Goal: Task Accomplishment & Management: Use online tool/utility

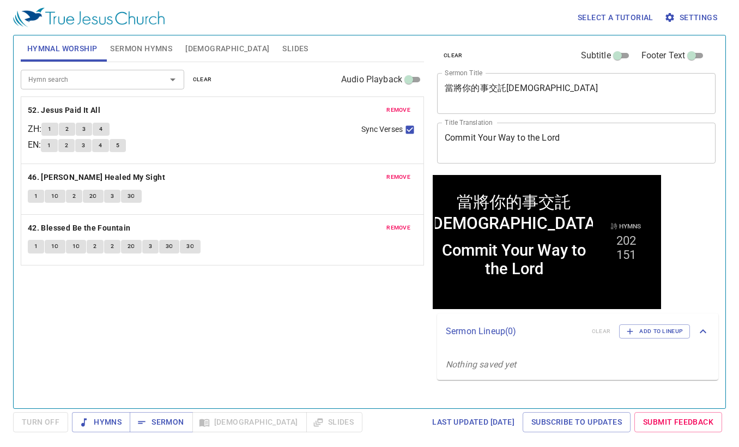
click at [208, 82] on span "clear" at bounding box center [202, 80] width 19 height 10
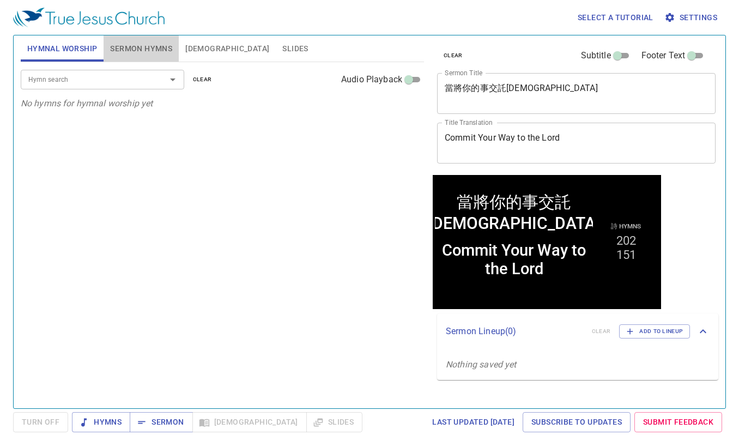
click at [135, 44] on span "Sermon Hymns" at bounding box center [141, 49] width 62 height 14
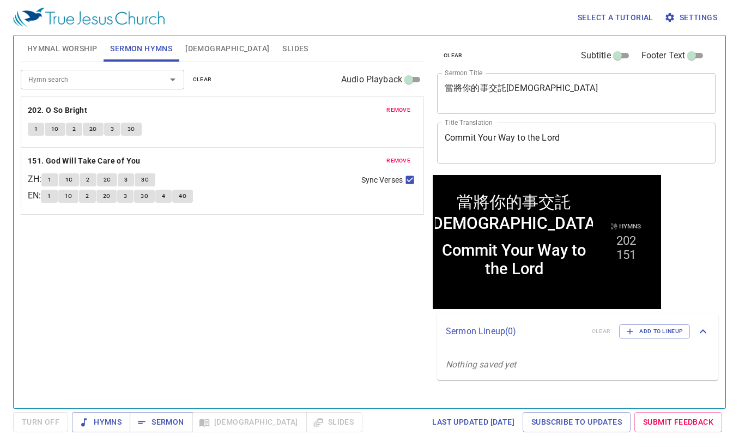
click at [206, 83] on span "clear" at bounding box center [202, 80] width 19 height 10
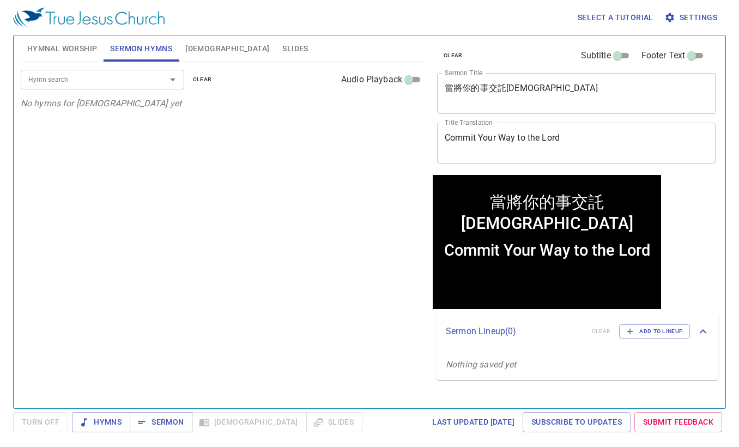
click at [263, 247] on div "Hymn search Hymn search clear Audio Playback No hymns for sermon yet" at bounding box center [222, 230] width 403 height 337
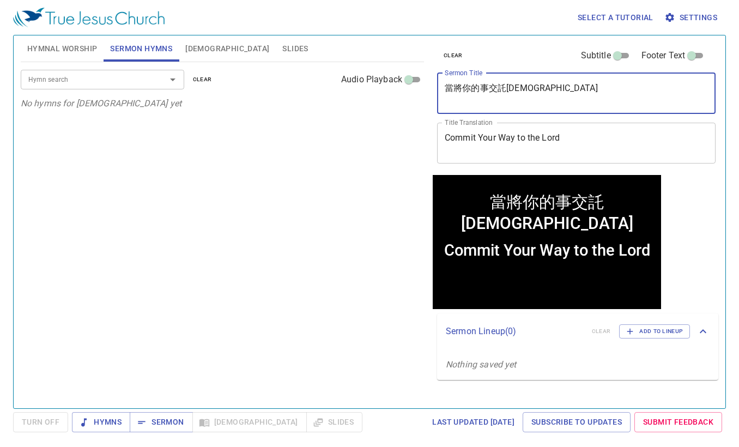
drag, startPoint x: 535, startPoint y: 93, endPoint x: 175, endPoint y: 63, distance: 360.8
click at [175, 63] on div "Hymnal Worship Sermon Hymns Bible Slides Hymn search Hymn search clear Audio Pl…" at bounding box center [369, 217] width 706 height 373
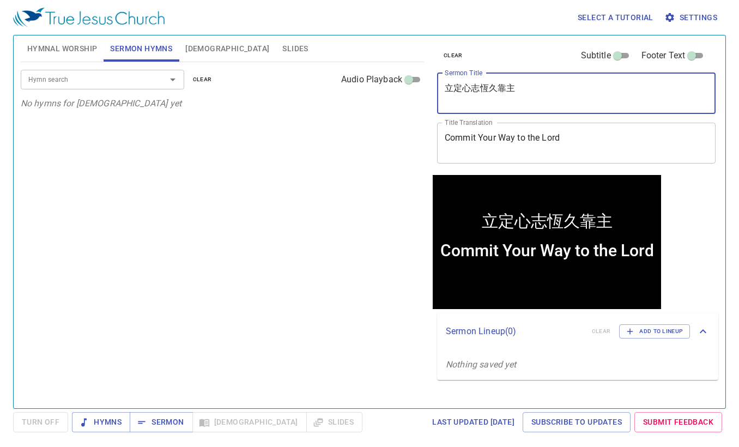
click at [99, 86] on div "Hymn search" at bounding box center [102, 79] width 163 height 19
type textarea "立定心志恆久靠主"
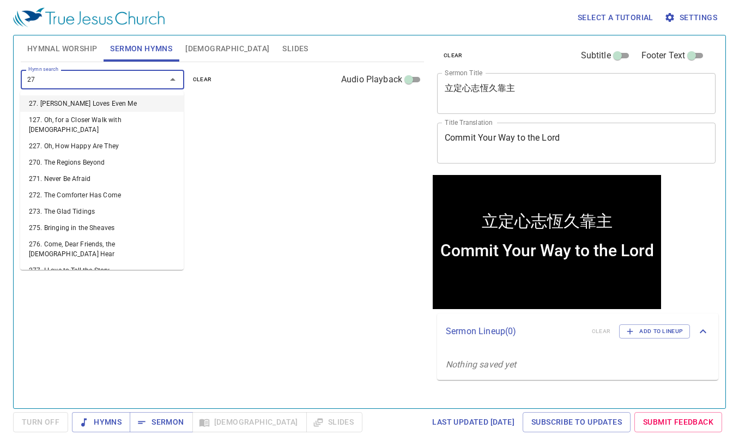
type input "270"
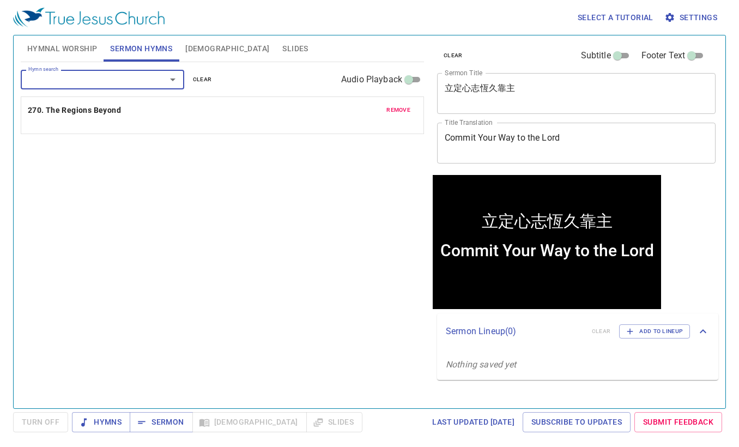
type input "2"
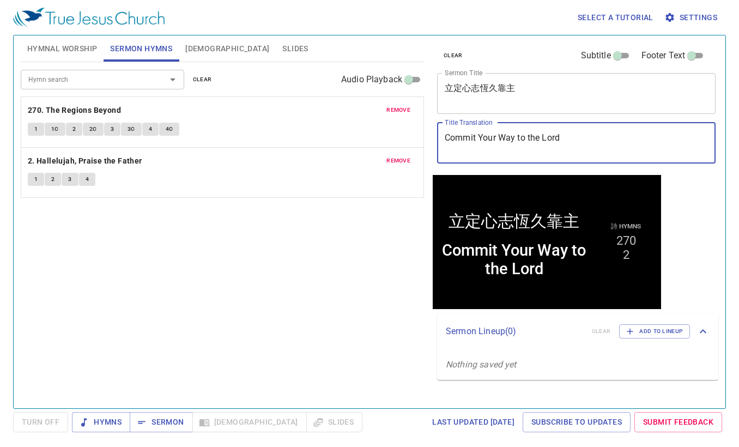
drag, startPoint x: 587, startPoint y: 148, endPoint x: 227, endPoint y: 102, distance: 363.0
click at [227, 103] on div "Hymnal Worship Sermon Hymns Bible Slides Hymn search Hymn search clear Audio Pl…" at bounding box center [369, 217] width 706 height 373
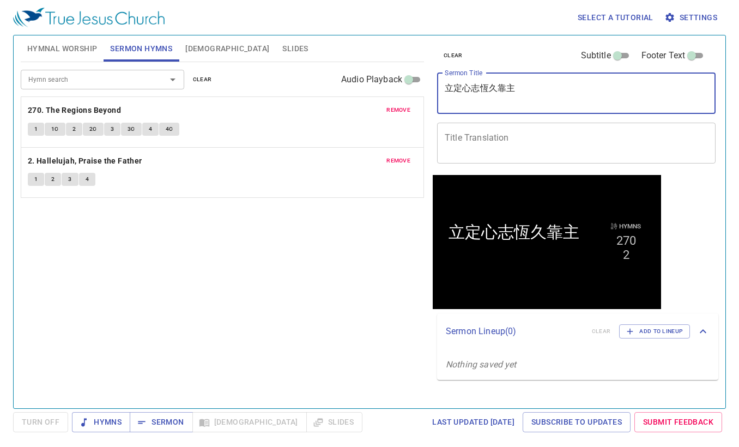
drag, startPoint x: 526, startPoint y: 96, endPoint x: 281, endPoint y: 75, distance: 246.1
click at [281, 75] on div "Hymnal Worship Sermon Hymns Bible Slides Hymn search Hymn search clear Audio Pl…" at bounding box center [369, 217] width 706 height 373
click at [293, 267] on div "Hymn search Hymn search clear Audio Playback remove 270. The Regions Beyond 1 1…" at bounding box center [222, 230] width 403 height 337
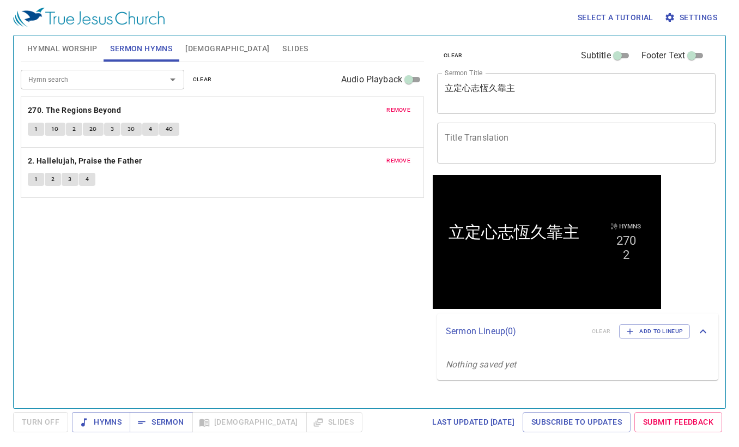
click at [493, 152] on textarea "Title Translation" at bounding box center [576, 142] width 263 height 21
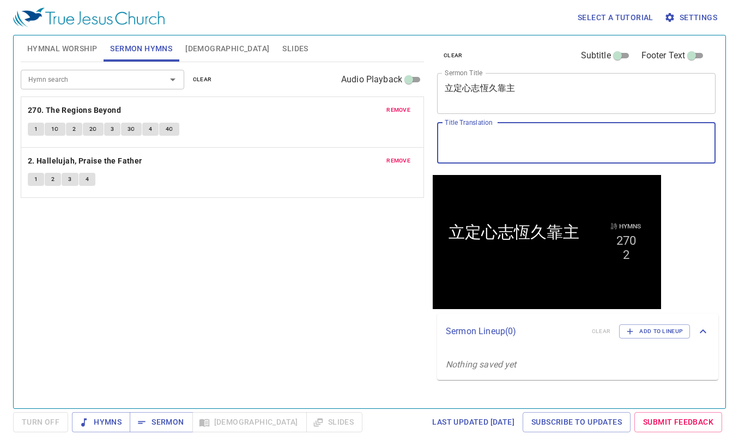
paste textarea "Determined to rely on the Lord forever"
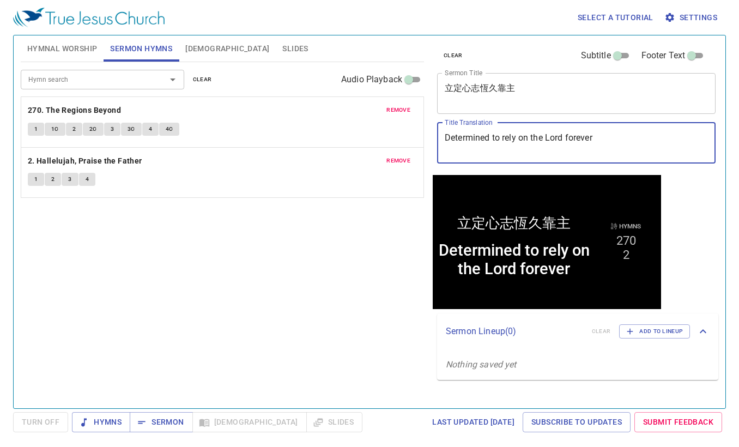
click at [502, 138] on textarea "Determined to rely on the Lord forever" at bounding box center [576, 142] width 263 height 21
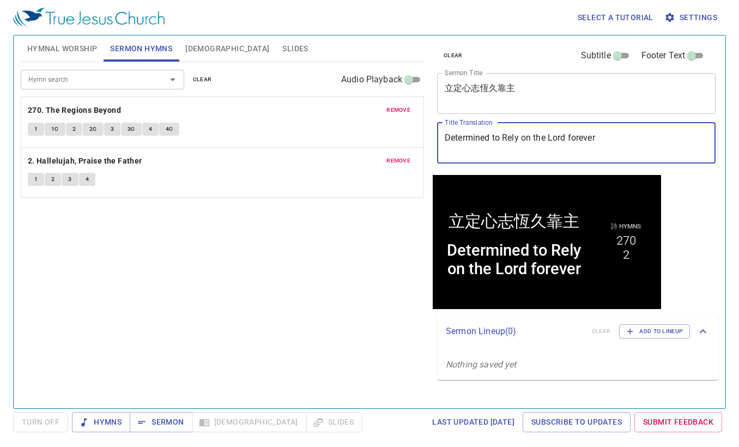
type textarea "Determined to Rely on the Lord forever"
click at [538, 141] on textarea "Determined to Rely on the Lord forever" at bounding box center [576, 142] width 263 height 21
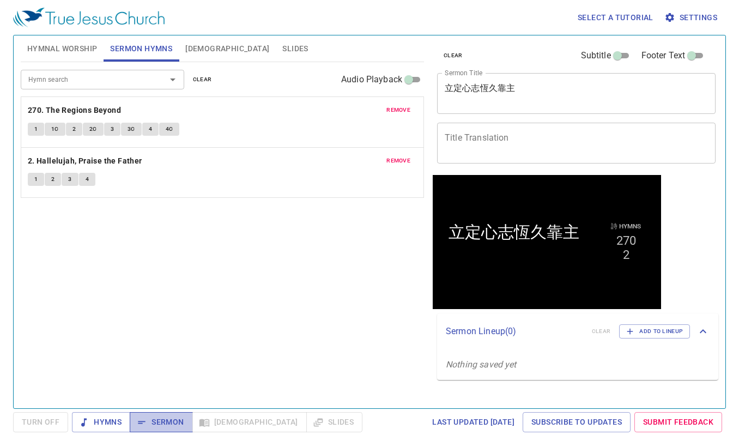
click at [154, 422] on span "Sermon" at bounding box center [160, 422] width 45 height 14
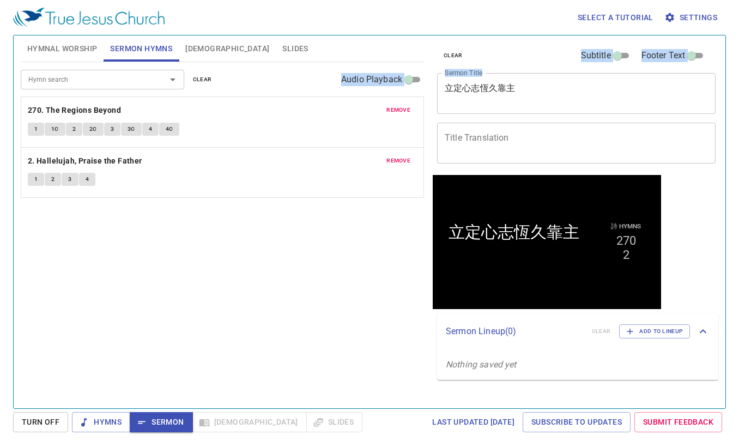
drag, startPoint x: 533, startPoint y: 104, endPoint x: 306, endPoint y: 76, distance: 228.9
click at [321, 77] on div "Hymnal Worship Sermon Hymns Bible Slides Hymn search Hymn search clear Audio Pl…" at bounding box center [369, 217] width 706 height 373
click at [593, 99] on textarea "立定心志恆久靠主" at bounding box center [576, 93] width 263 height 21
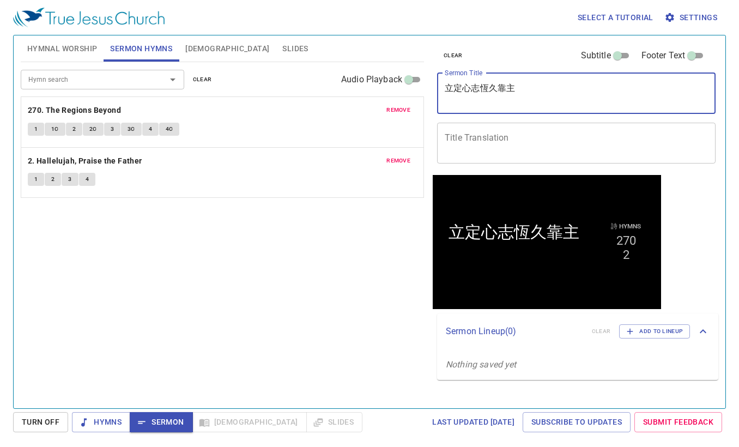
drag, startPoint x: 554, startPoint y: 92, endPoint x: 314, endPoint y: 74, distance: 240.4
click at [314, 74] on div "Hymnal Worship Sermon Hymns Bible Slides Hymn search Hymn search clear Audio Pl…" at bounding box center [369, 217] width 706 height 373
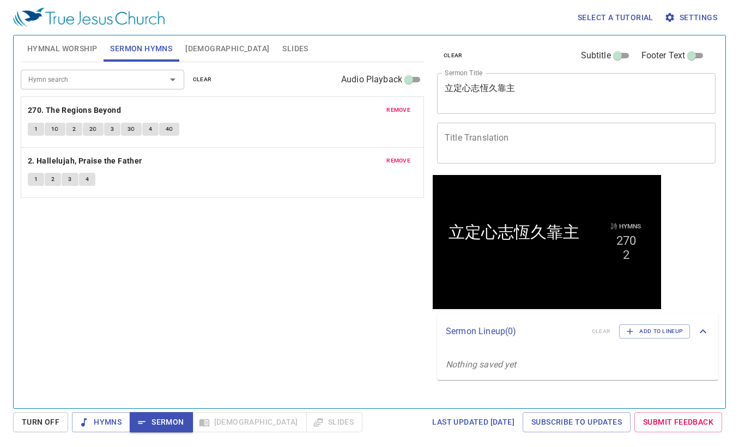
click at [276, 282] on div "Hymn search Hymn search clear Audio Playback remove 270. The Regions Beyond 1 1…" at bounding box center [222, 230] width 403 height 337
click at [490, 154] on div "x Title Translation" at bounding box center [576, 143] width 278 height 41
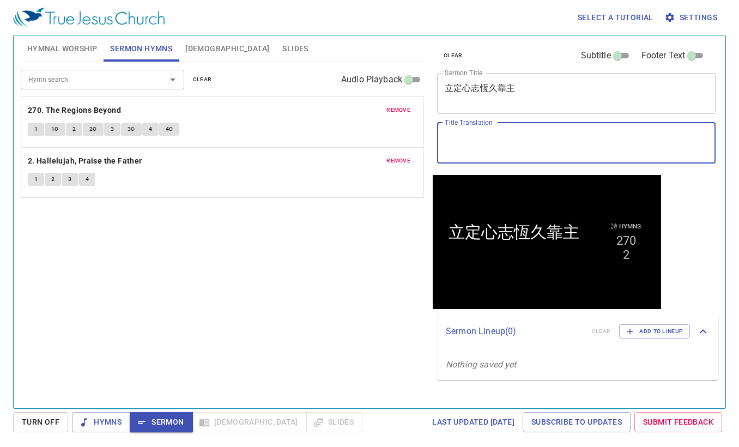
paste textarea "Resolute to Remain True to the Lord"
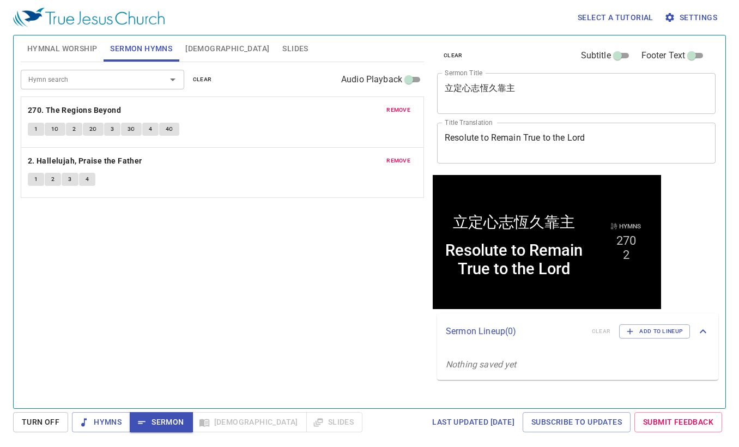
click at [281, 307] on div "Hymn search Hymn search clear Audio Playback remove 270. The Regions Beyond 1 1…" at bounding box center [222, 230] width 403 height 337
click at [230, 289] on div "Hymn search Hymn search clear Audio Playback remove 270. The Regions Beyond 1 1…" at bounding box center [222, 230] width 403 height 337
click at [285, 312] on div "Hymn search Hymn search clear Audio Playback remove 270. The Regions Beyond 1 1…" at bounding box center [222, 230] width 403 height 337
click at [522, 92] on textarea "立定心志恆久靠主" at bounding box center [576, 93] width 263 height 21
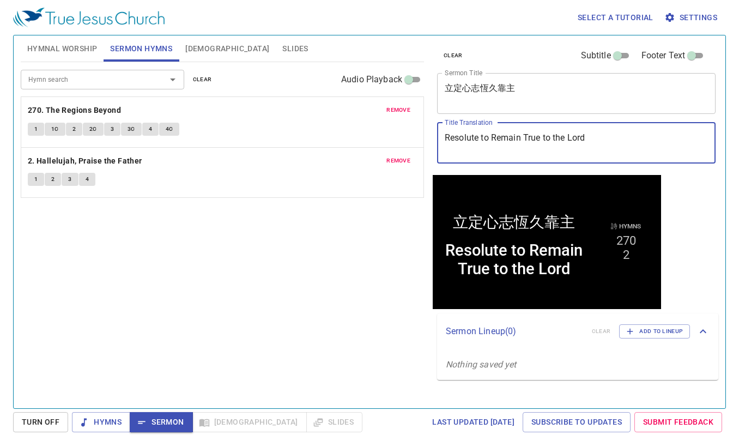
drag, startPoint x: 616, startPoint y: 137, endPoint x: 281, endPoint y: 129, distance: 335.1
click at [281, 129] on div "Hymnal Worship Sermon Hymns Bible Slides Hymn search Hymn search clear Audio Pl…" at bounding box center [369, 217] width 706 height 373
click at [522, 139] on textarea "Resolute to Remain True to the Lord" at bounding box center [576, 142] width 263 height 21
type textarea "Resolute to Remain True to the Lord"
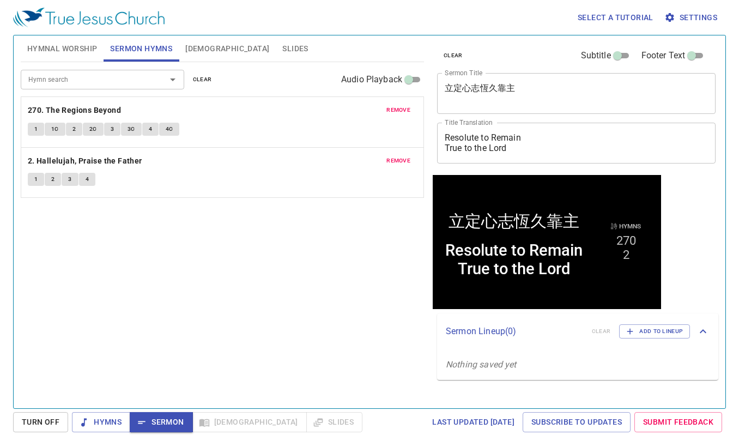
click at [294, 283] on div "Hymn search Hymn search clear Audio Playback remove 270. The Regions Beyond 1 1…" at bounding box center [222, 230] width 403 height 337
click at [57, 54] on span "Hymnal Worship" at bounding box center [62, 49] width 70 height 14
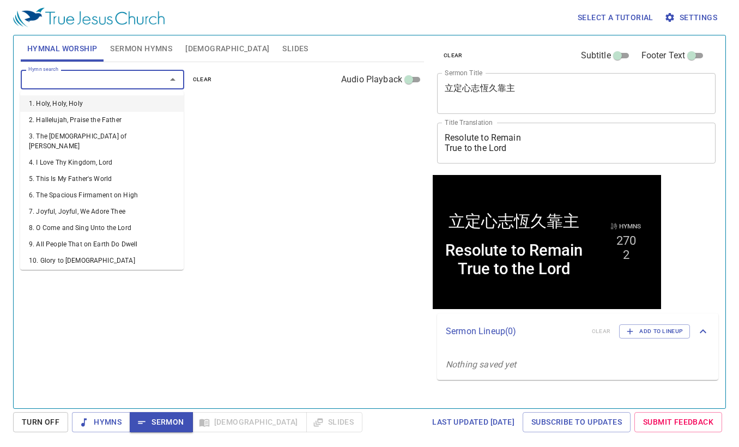
drag, startPoint x: 71, startPoint y: 83, endPoint x: 69, endPoint y: 76, distance: 8.1
click at [71, 84] on input "Hymn search" at bounding box center [86, 79] width 125 height 13
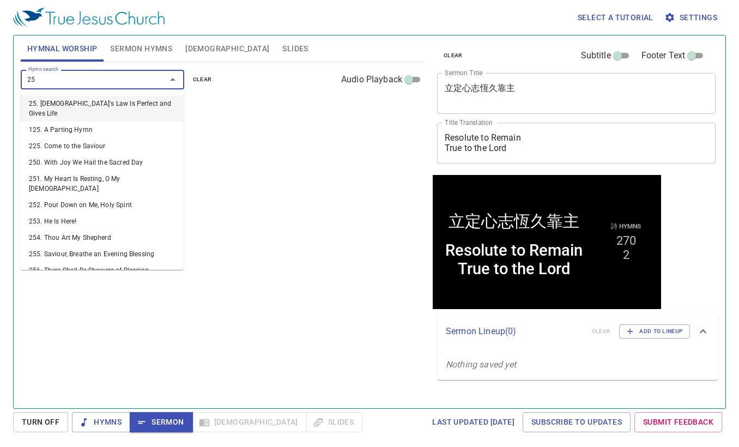
type input "257"
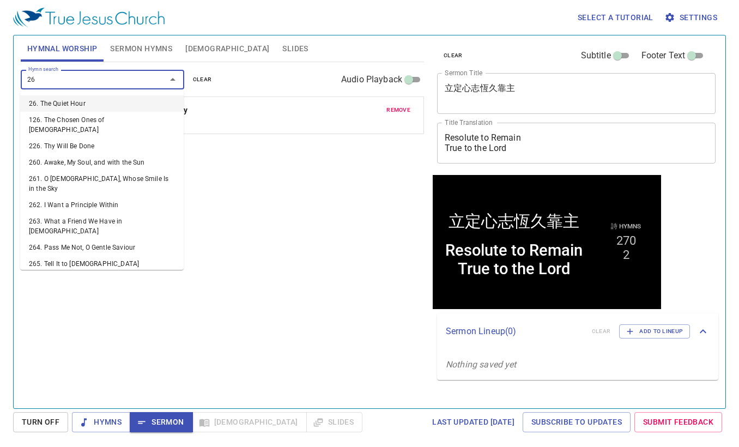
type input "269"
type input "267"
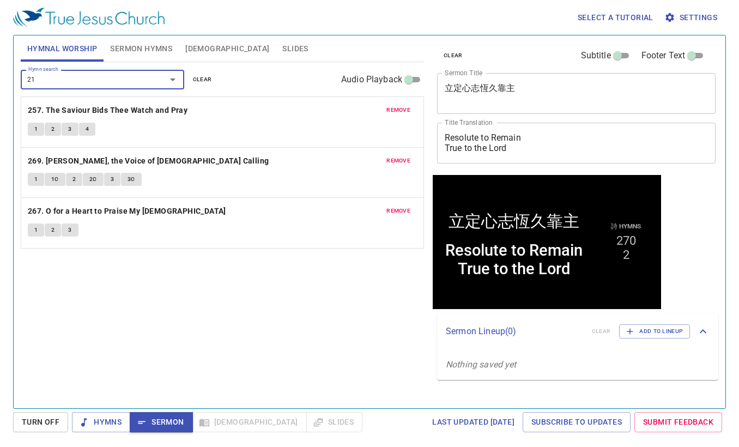
type input "212"
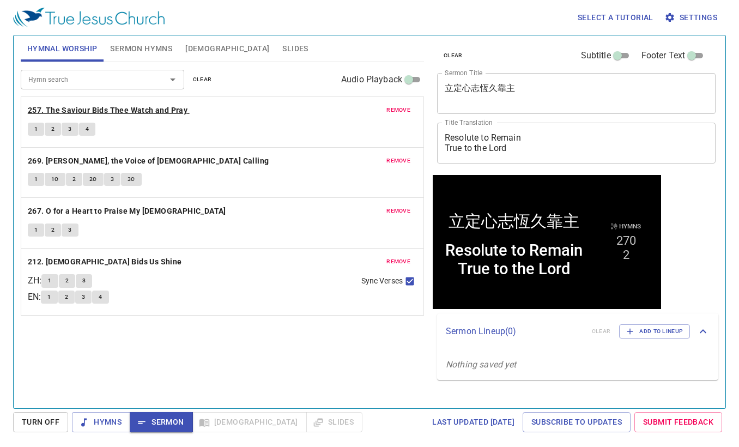
click at [82, 111] on b "257. The Saviour Bids Thee Watch and Pray" at bounding box center [108, 111] width 160 height 14
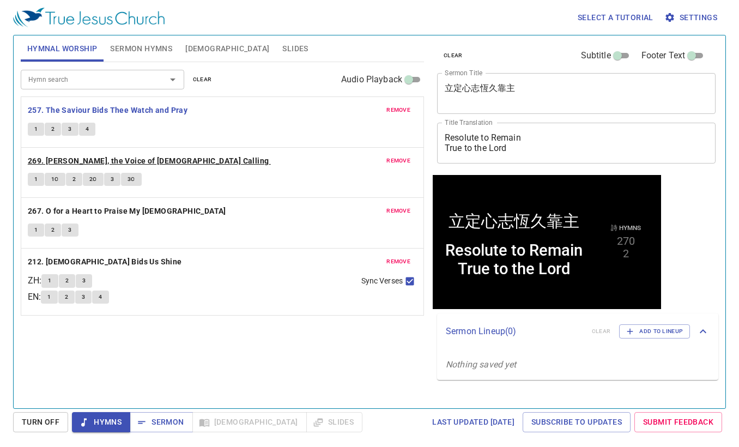
click at [112, 156] on b "269. Hark, the Voice of Jesus Calling" at bounding box center [148, 161] width 241 height 14
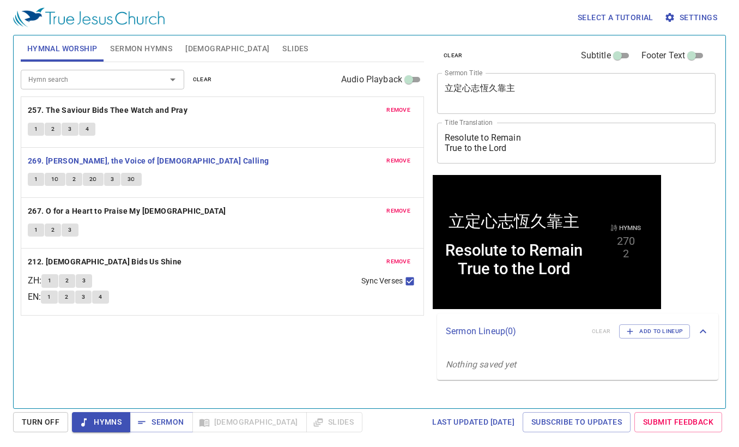
click at [189, 335] on div "Hymn search Hymn search clear Audio Playback remove 257. The Saviour Bids Thee …" at bounding box center [222, 230] width 403 height 337
click at [157, 424] on span "Sermon" at bounding box center [160, 422] width 45 height 14
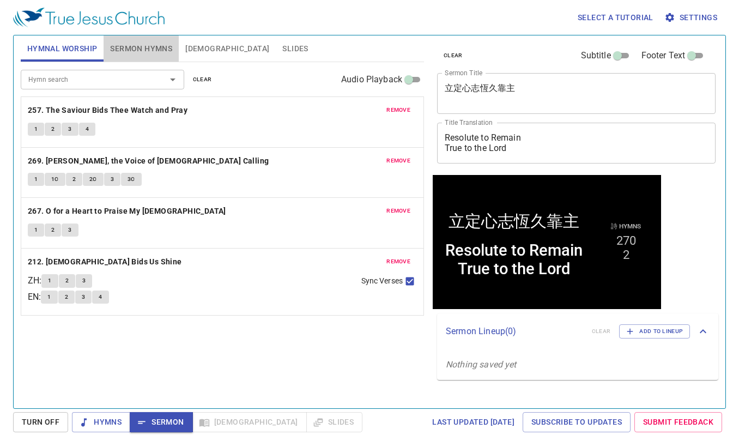
click at [139, 51] on span "Sermon Hymns" at bounding box center [141, 49] width 62 height 14
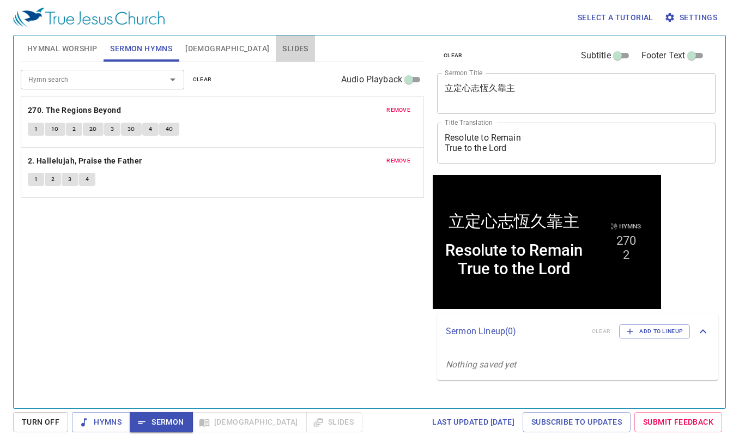
click at [282, 50] on span "Slides" at bounding box center [295, 49] width 26 height 14
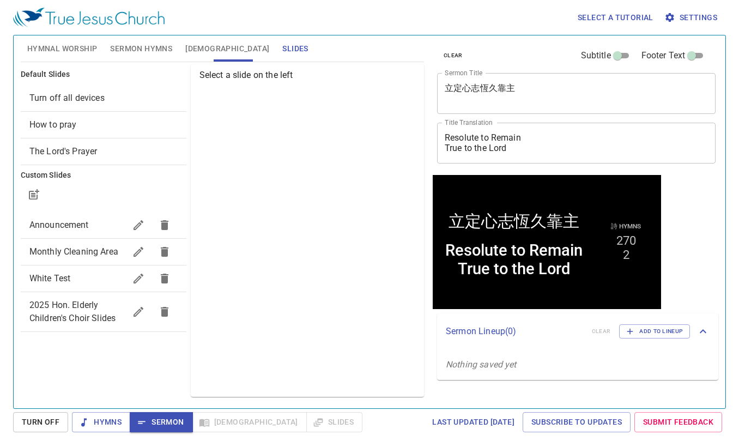
click at [95, 129] on span "How to pray" at bounding box center [103, 124] width 148 height 13
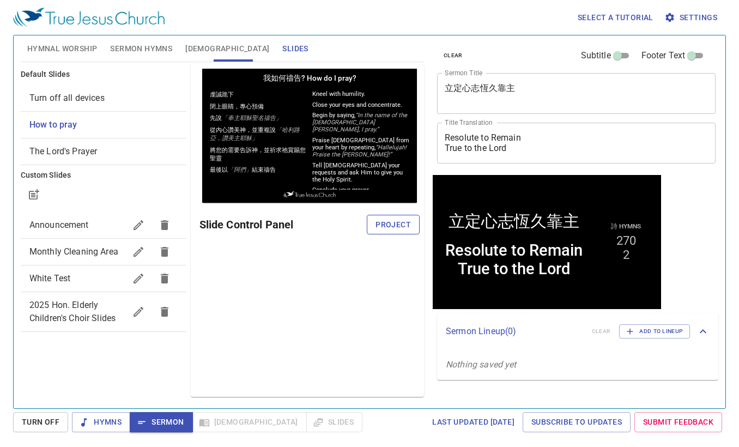
click at [391, 221] on span "Project" at bounding box center [392, 225] width 35 height 14
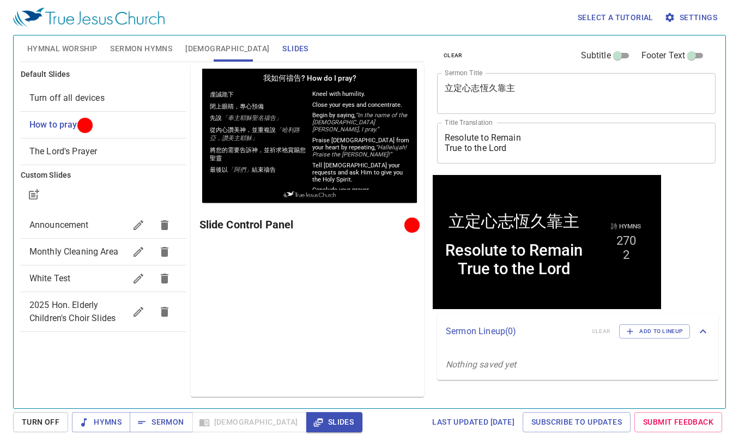
drag, startPoint x: 290, startPoint y: 307, endPoint x: 277, endPoint y: 302, distance: 13.8
click at [290, 307] on div "Preview Only Slide Control Panel" at bounding box center [307, 230] width 233 height 332
click at [169, 423] on span "Sermon" at bounding box center [160, 422] width 45 height 14
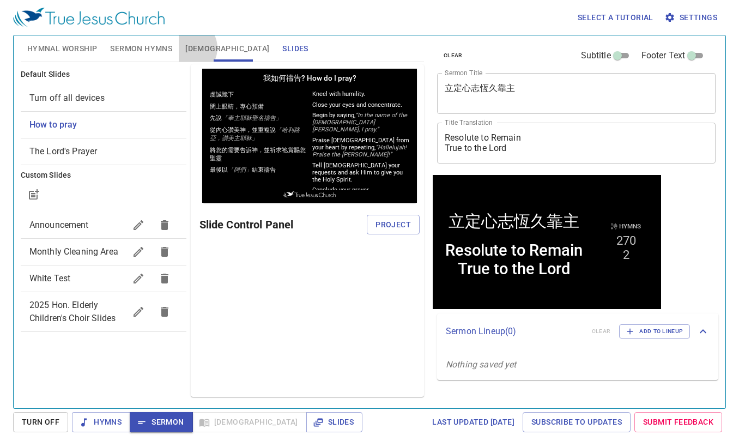
click at [187, 48] on span "[DEMOGRAPHIC_DATA]" at bounding box center [227, 49] width 84 height 14
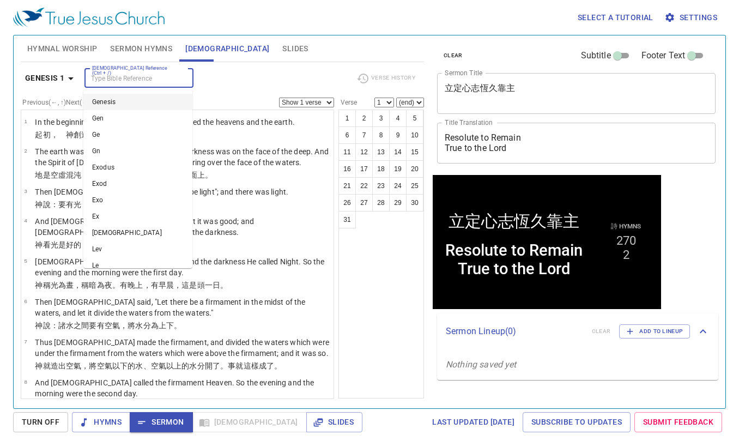
click at [146, 80] on input "[DEMOGRAPHIC_DATA] Reference (Ctrl + /)" at bounding box center [130, 78] width 84 height 13
type input "act 11"
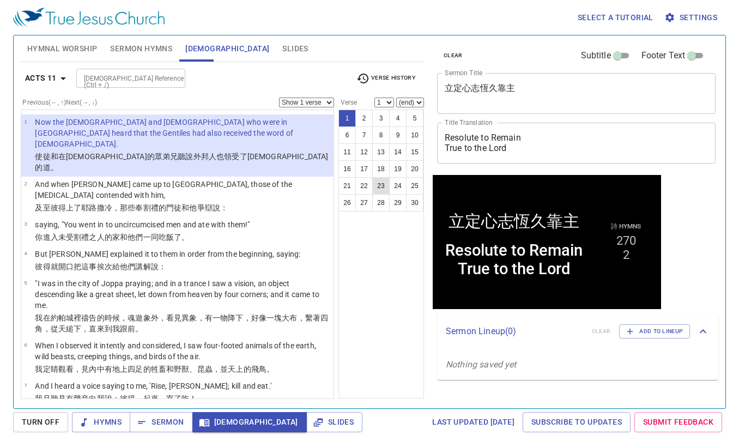
click at [375, 187] on button "23" at bounding box center [380, 185] width 17 height 17
select select "23"
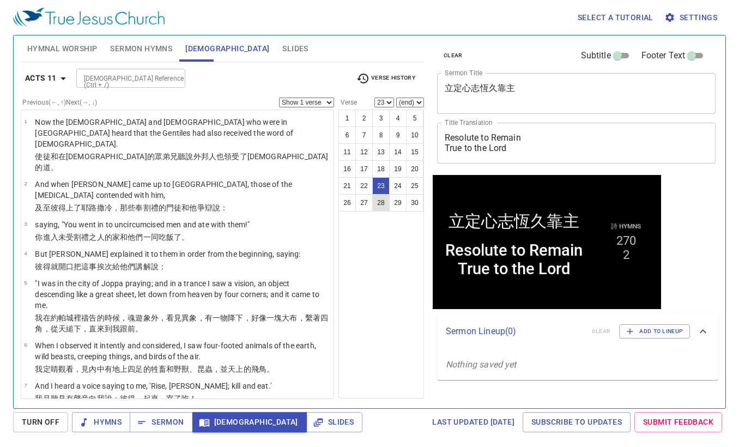
scroll to position [811, 0]
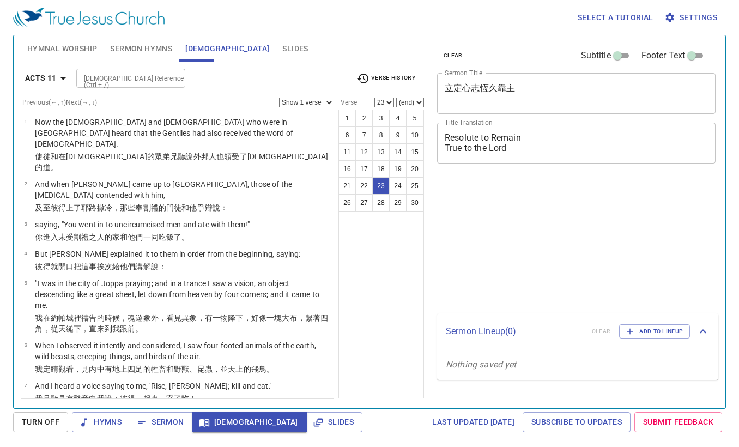
select select "23"
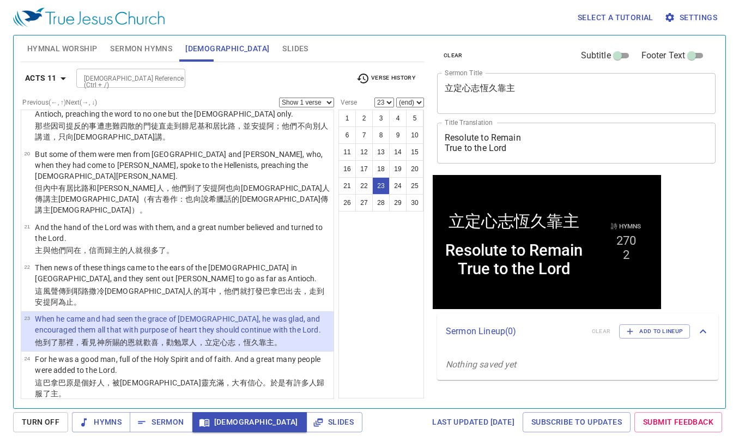
click at [299, 98] on div "Previous (←, ↑) Next (→, ↓) Show 1 verse Show 2 verses Show 3 verses Show 4 ver…" at bounding box center [177, 103] width 313 height 10
click at [306, 106] on select "Show 1 verse Show 2 verses Show 3 verses Show 4 verses Show 5 verses" at bounding box center [306, 103] width 55 height 10
select select "2"
click at [279, 98] on select "Show 1 verse Show 2 verses Show 3 verses Show 4 verses Show 5 verses" at bounding box center [306, 103] width 55 height 10
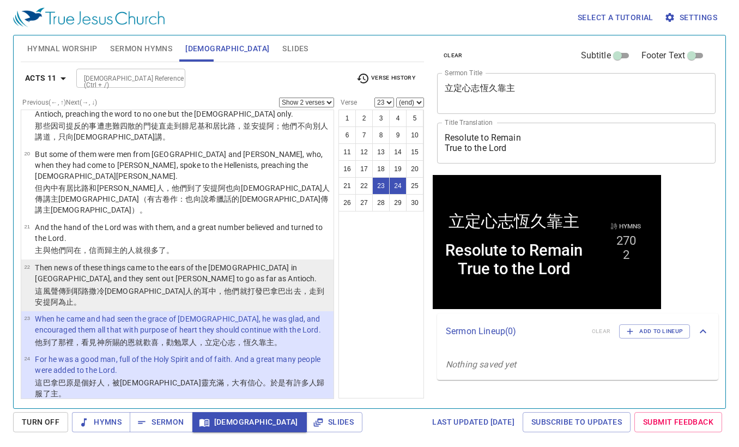
click at [148, 262] on p "Then news of these things came to the ears of the church in Jerusalem, and they…" at bounding box center [182, 273] width 295 height 22
select select "22"
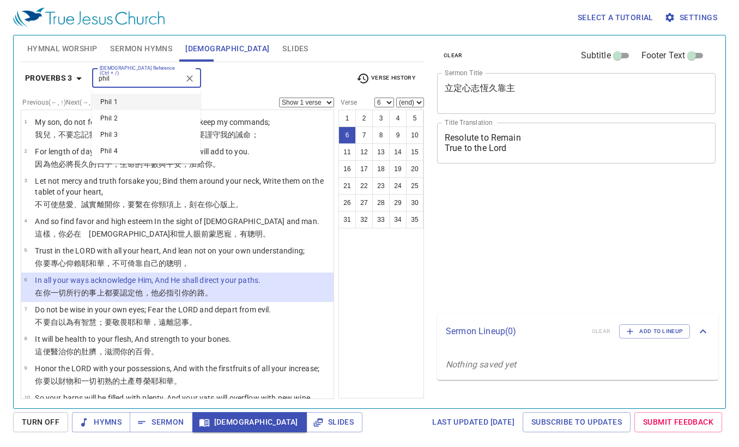
select select "6"
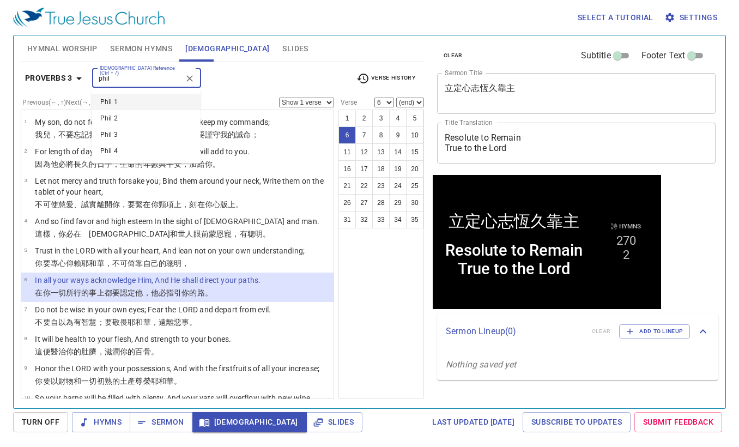
type input "phil 2"
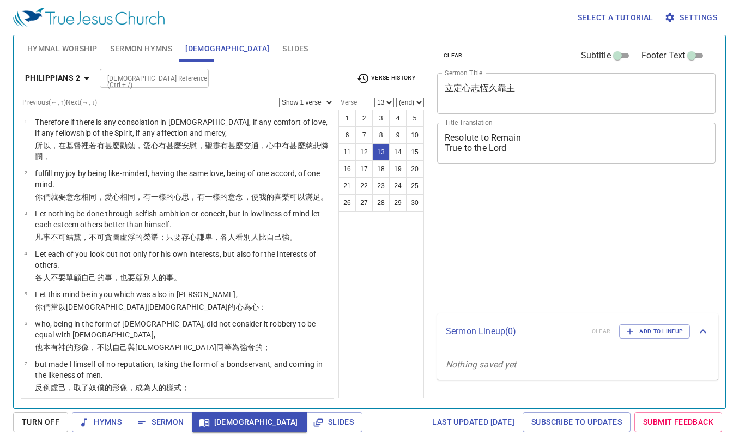
select select "13"
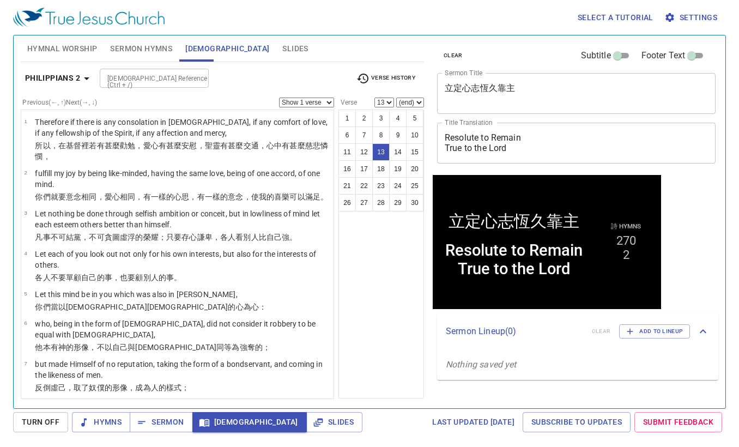
scroll to position [380, 0]
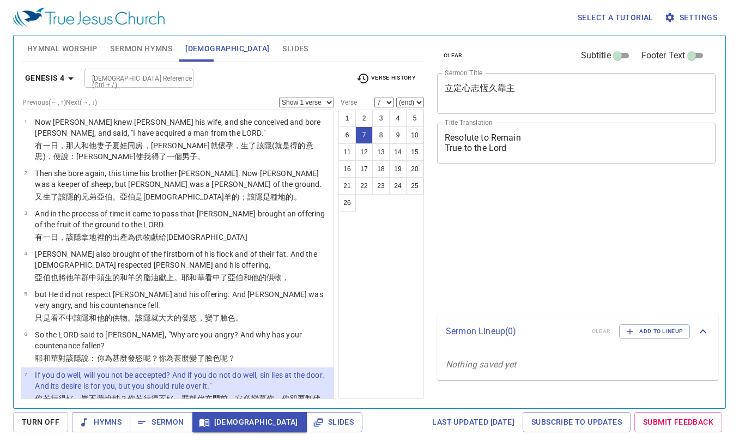
select select "7"
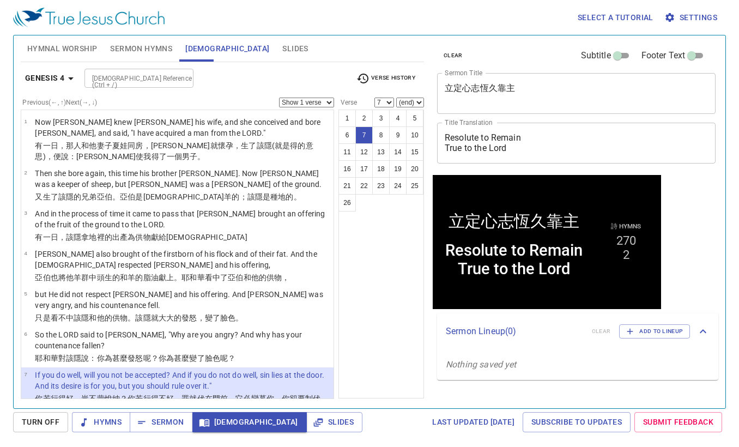
scroll to position [93, 0]
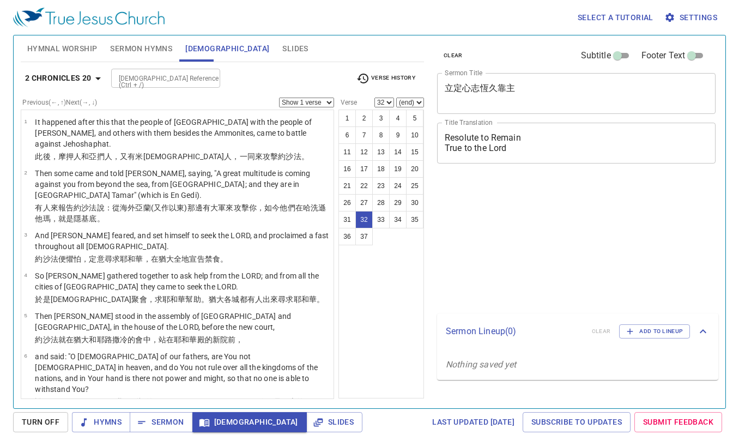
select select "32"
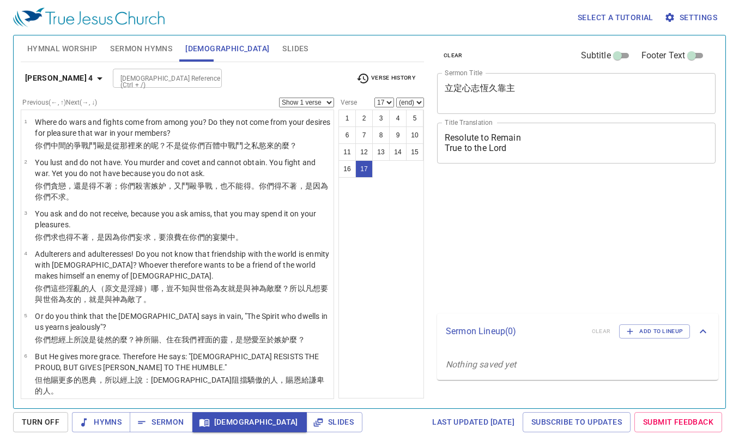
select select "17"
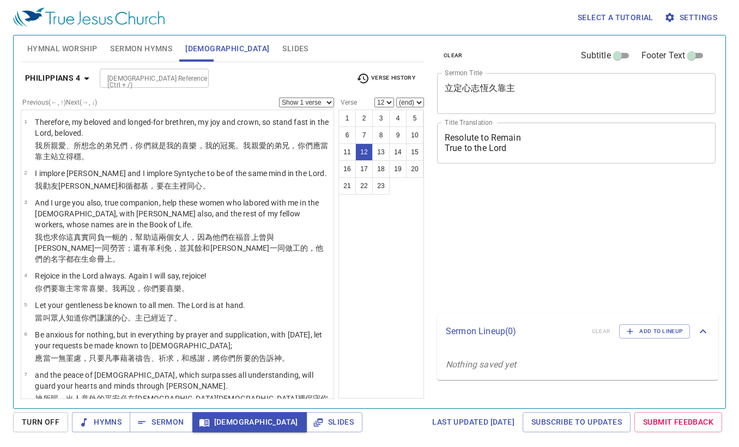
select select "12"
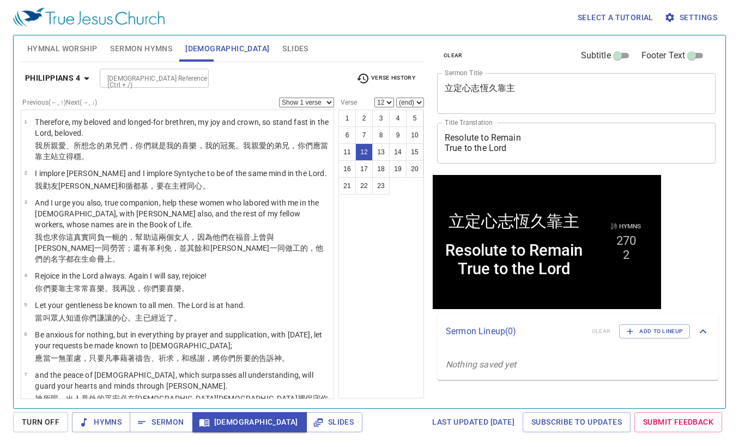
scroll to position [338, 0]
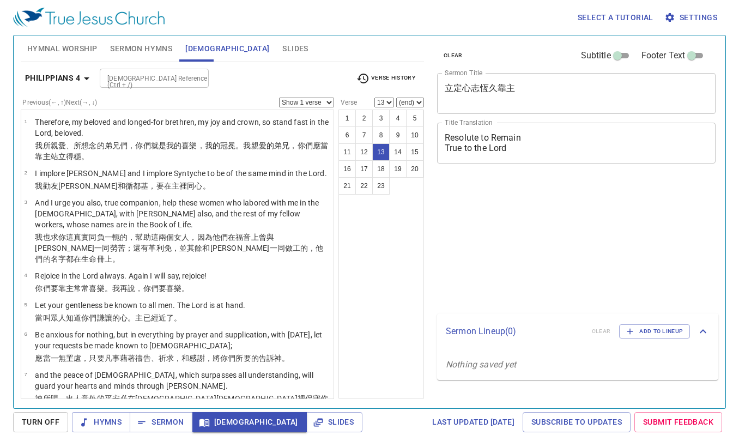
select select "13"
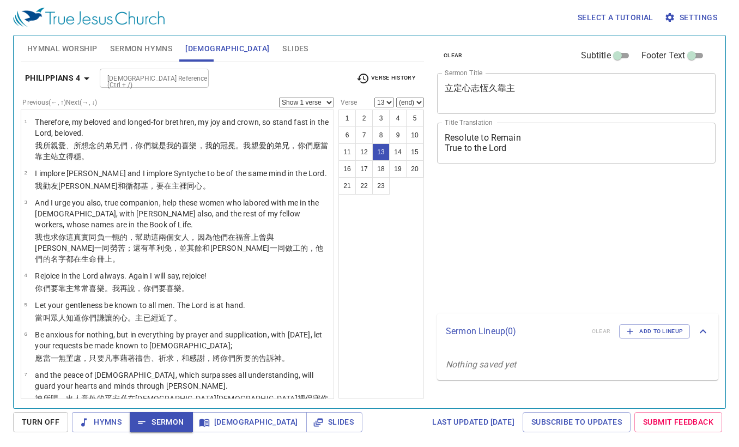
select select "13"
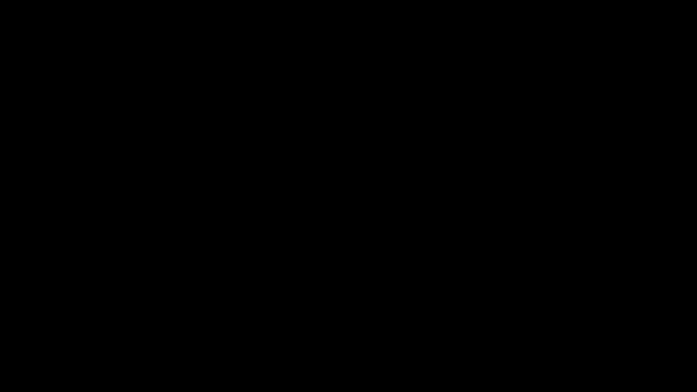
click at [4, 31] on div at bounding box center [348, 196] width 697 height 392
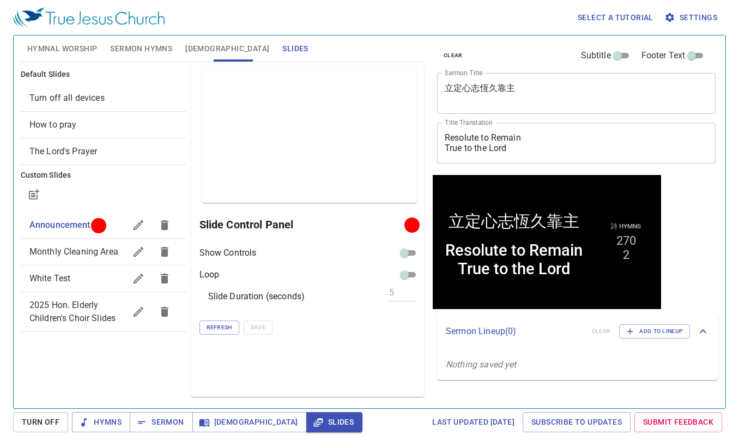
drag, startPoint x: 174, startPoint y: 383, endPoint x: 167, endPoint y: 381, distance: 7.4
click at [174, 383] on div "Default Slides Turn off all devices How to pray The Lord's Prayer Custom Slides…" at bounding box center [104, 230] width 170 height 337
click at [84, 252] on span "Monthly Cleaning Area" at bounding box center [73, 251] width 89 height 10
click at [394, 223] on span "Project" at bounding box center [392, 225] width 35 height 14
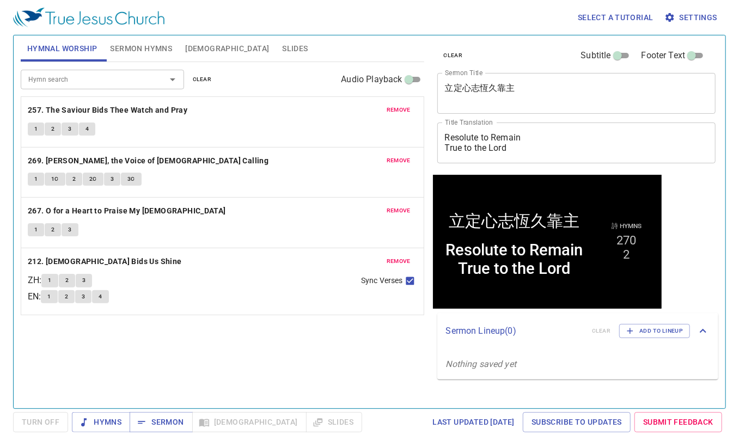
click at [201, 54] on span "[DEMOGRAPHIC_DATA]" at bounding box center [227, 49] width 84 height 14
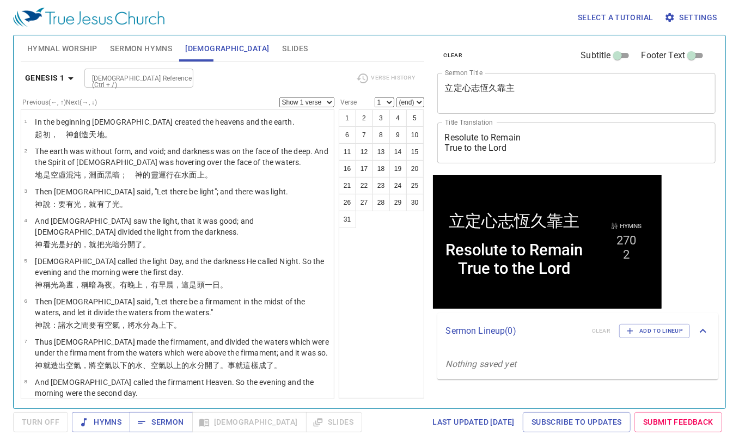
click at [282, 45] on span "Slides" at bounding box center [295, 49] width 26 height 14
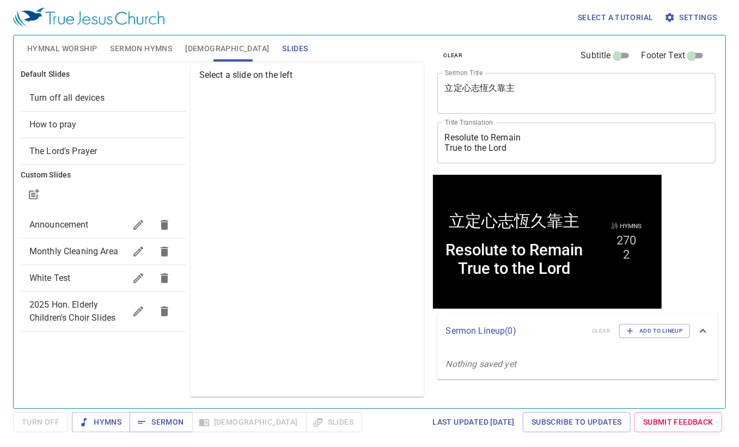
click at [61, 250] on span "Monthly Cleaning Area" at bounding box center [73, 251] width 89 height 10
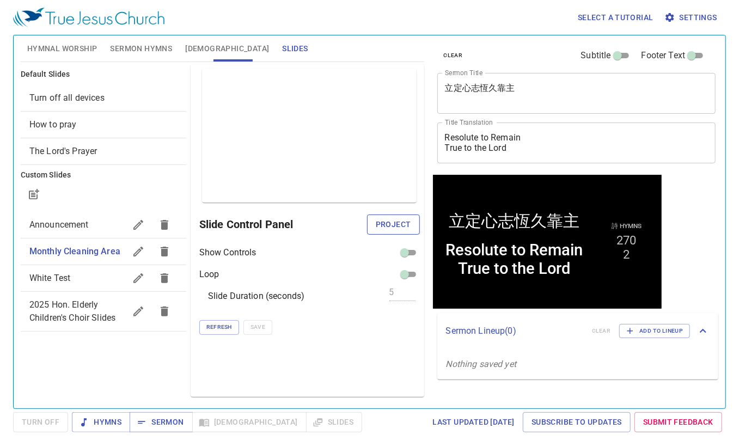
click at [405, 221] on span "Project" at bounding box center [393, 225] width 35 height 14
